Goal: Understand process/instructions: Learn how to perform a task or action

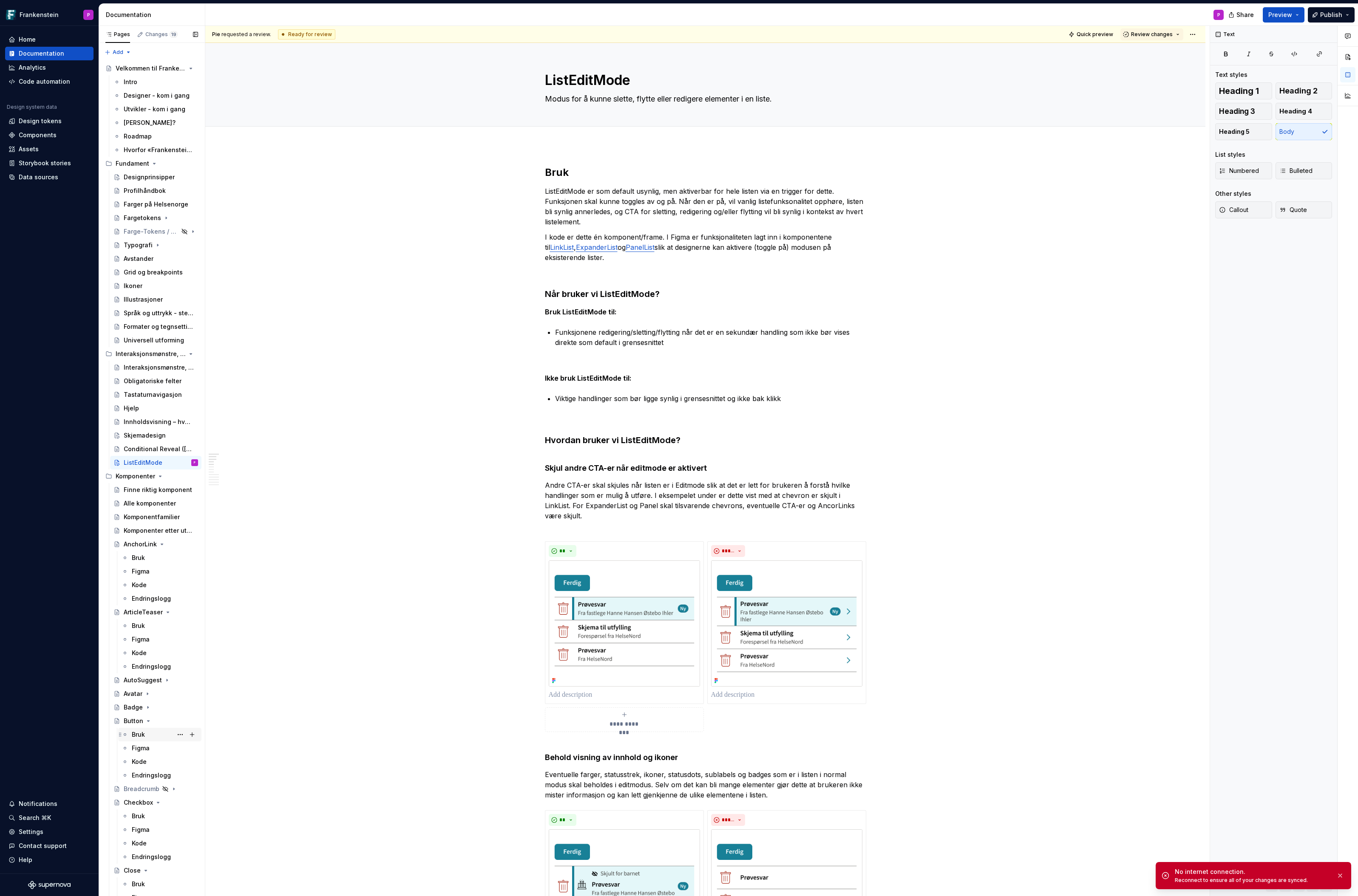
click at [143, 737] on div "Bruk" at bounding box center [138, 735] width 13 height 9
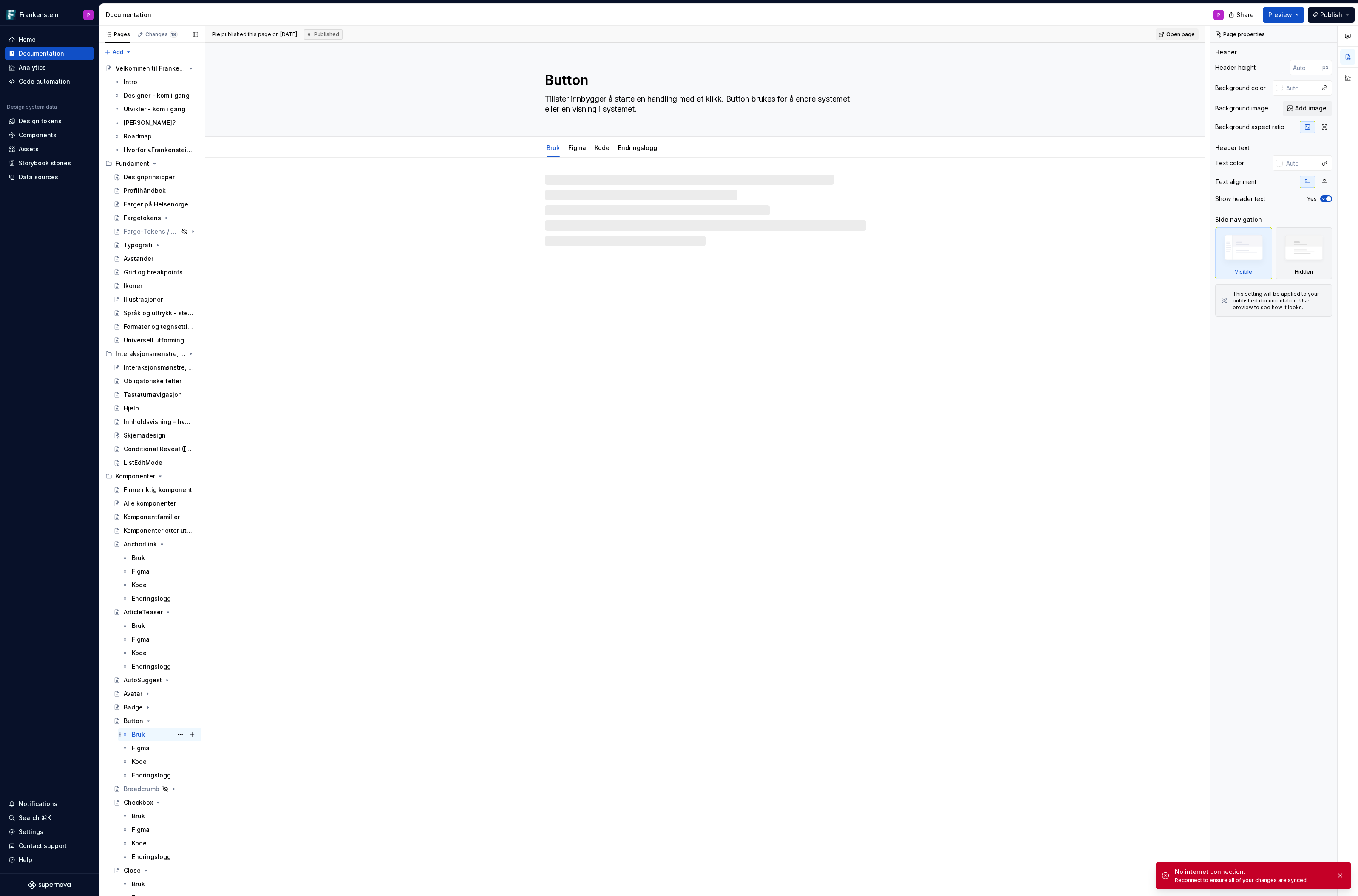
type textarea "*"
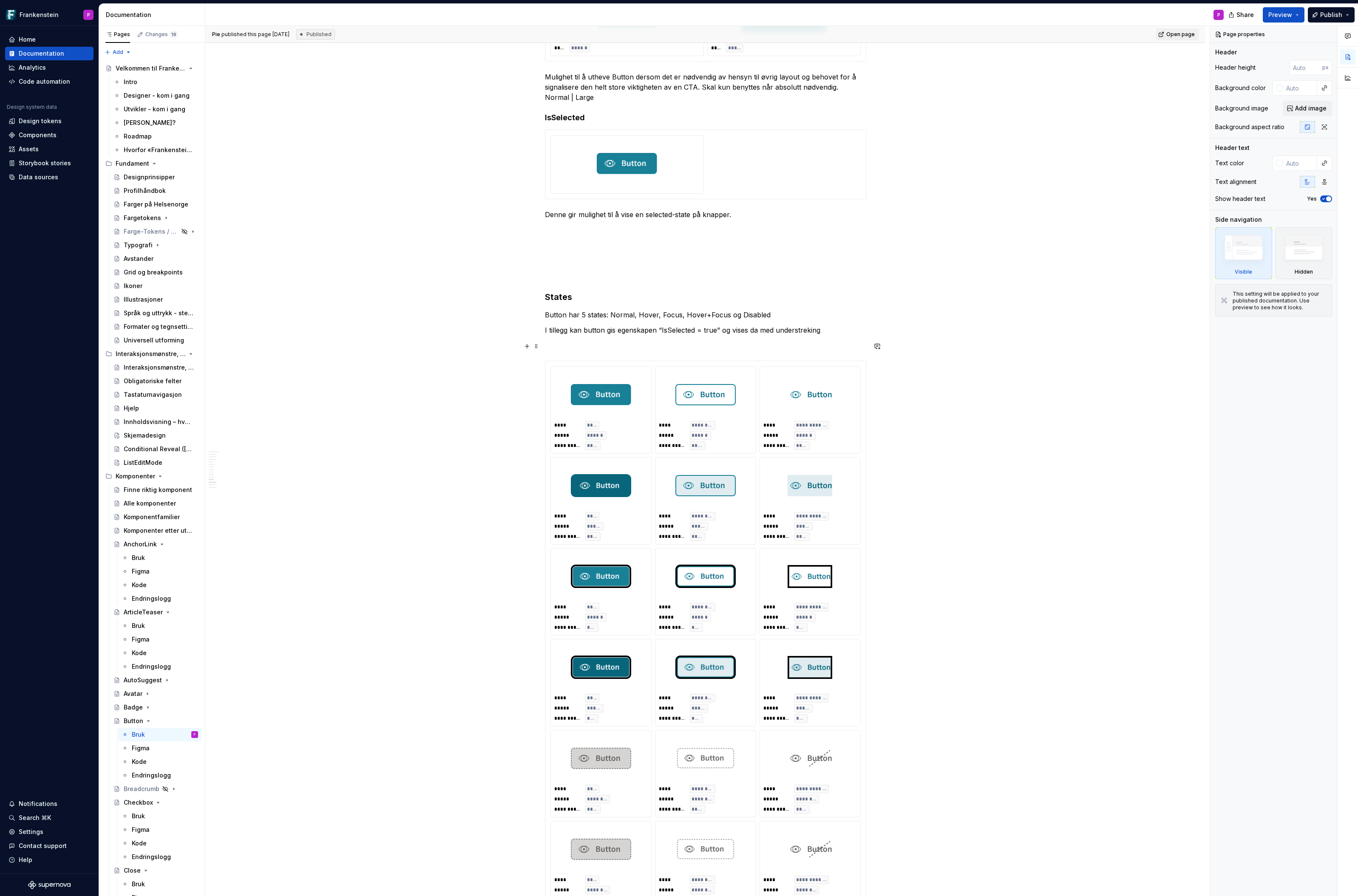
scroll to position [2911, 0]
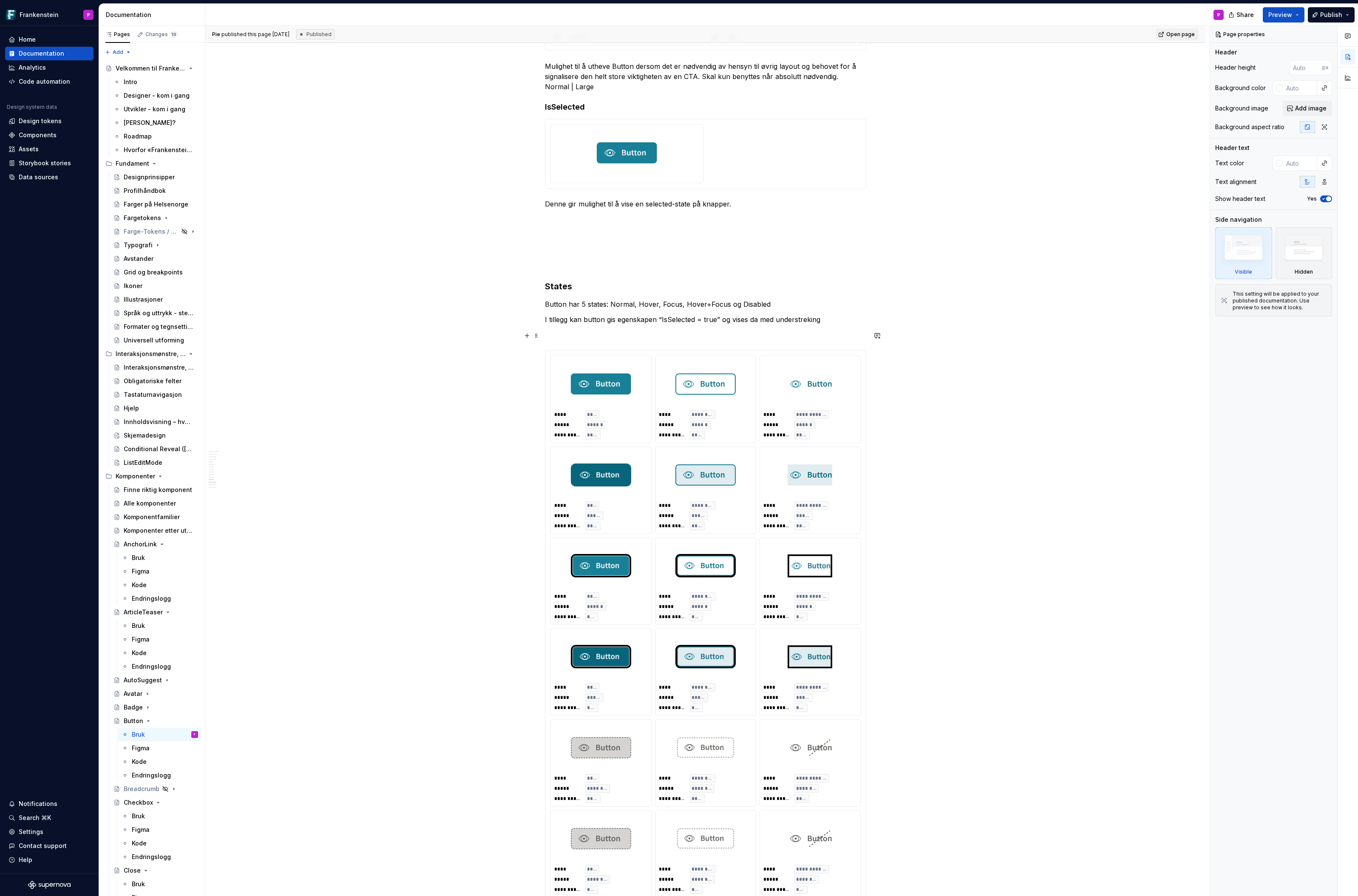
click at [586, 359] on div at bounding box center [601, 384] width 94 height 49
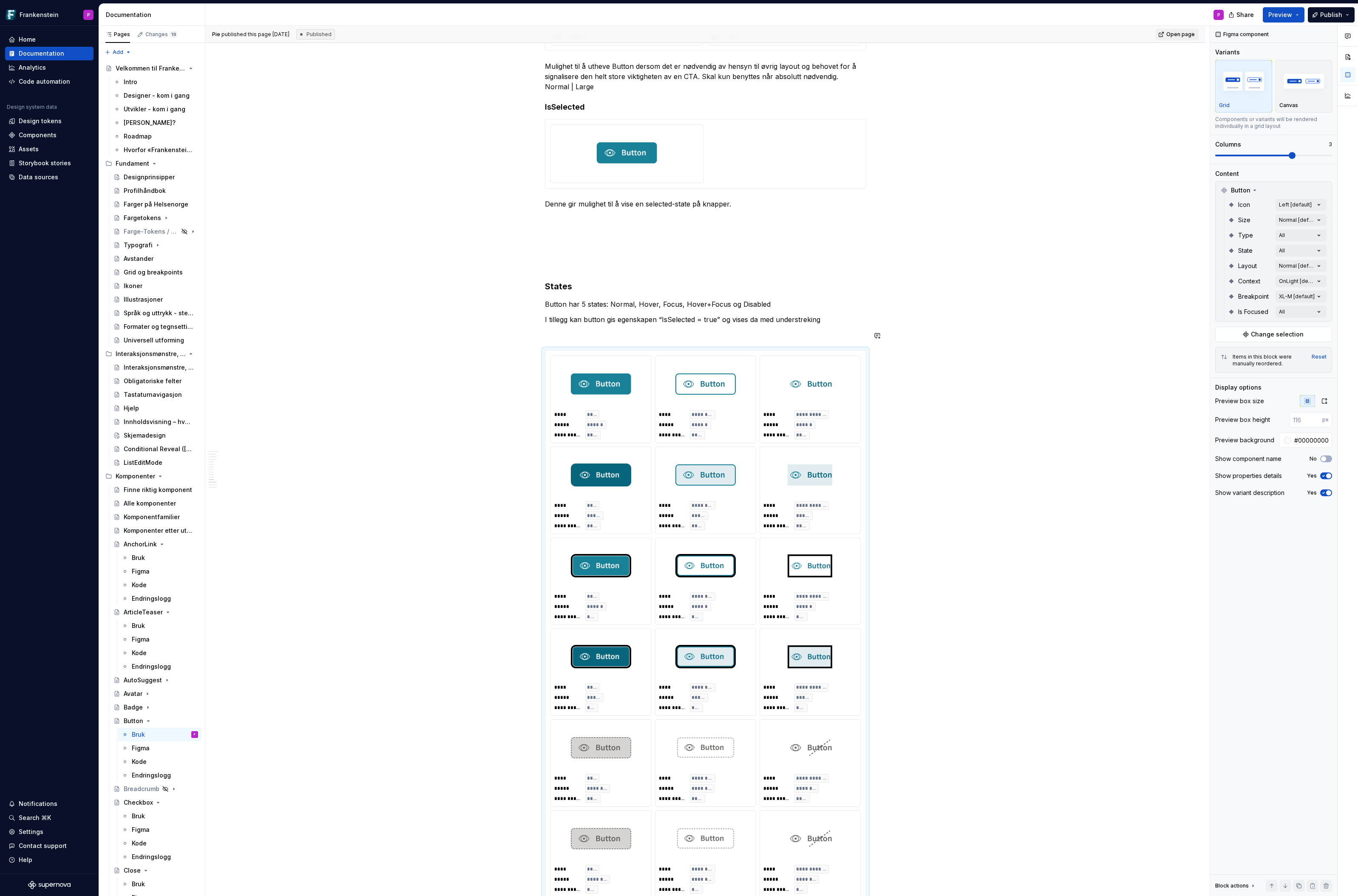
type textarea "*"
